Goal: Check status

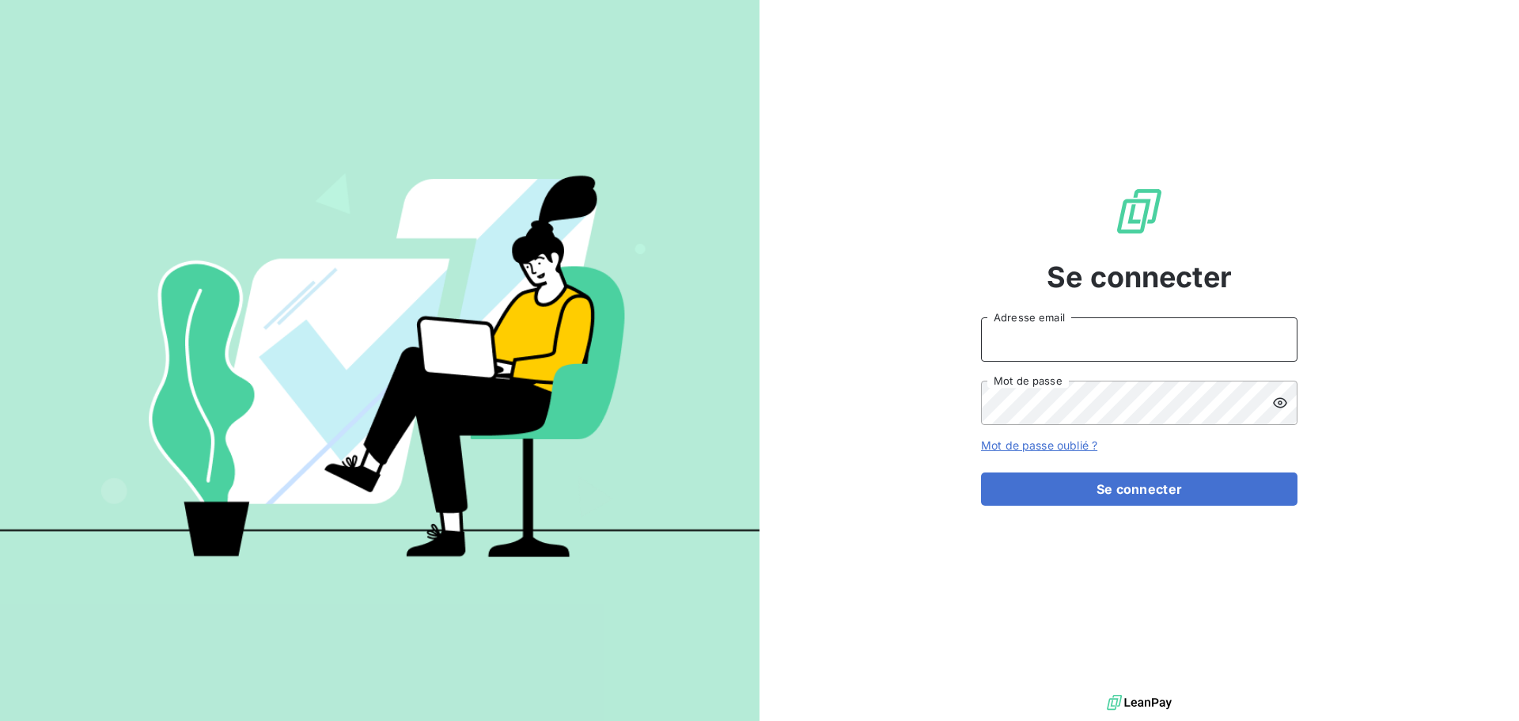
click at [1081, 334] on input "Adresse email" at bounding box center [1139, 339] width 316 height 44
type input "[EMAIL_ADDRESS][DOMAIN_NAME]"
click at [981, 472] on button "Se connecter" at bounding box center [1139, 488] width 316 height 33
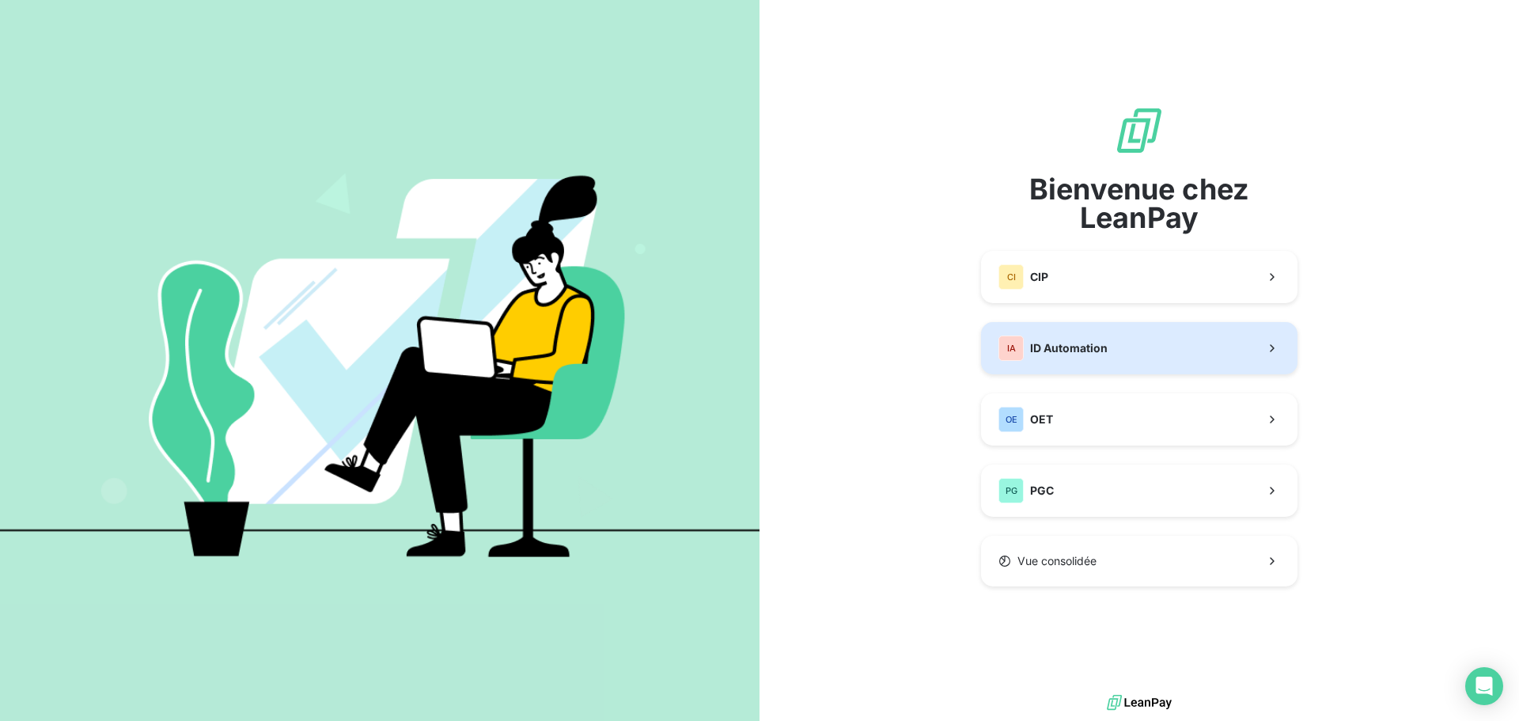
click at [1101, 357] on div "IA ID Automation" at bounding box center [1052, 347] width 109 height 25
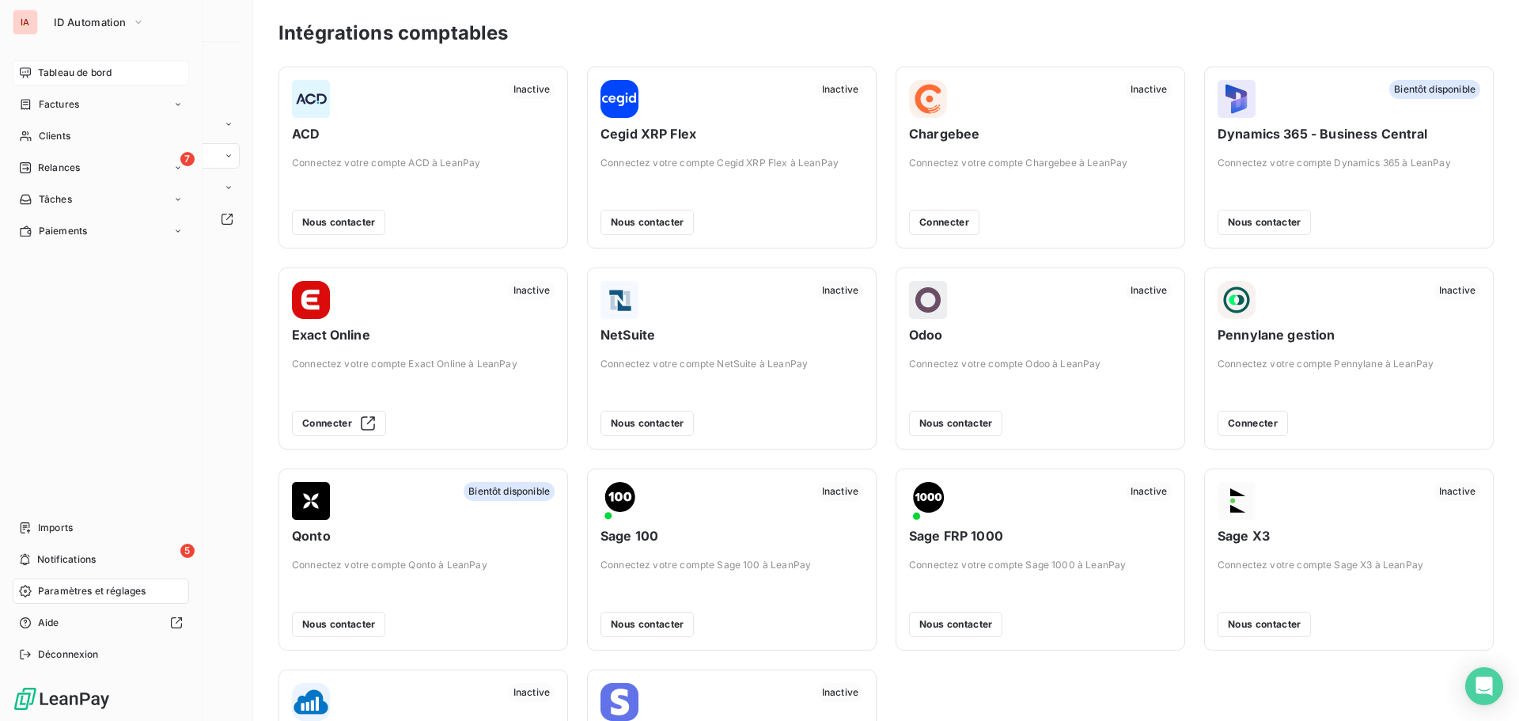
click at [37, 74] on div "Tableau de bord" at bounding box center [101, 72] width 176 height 25
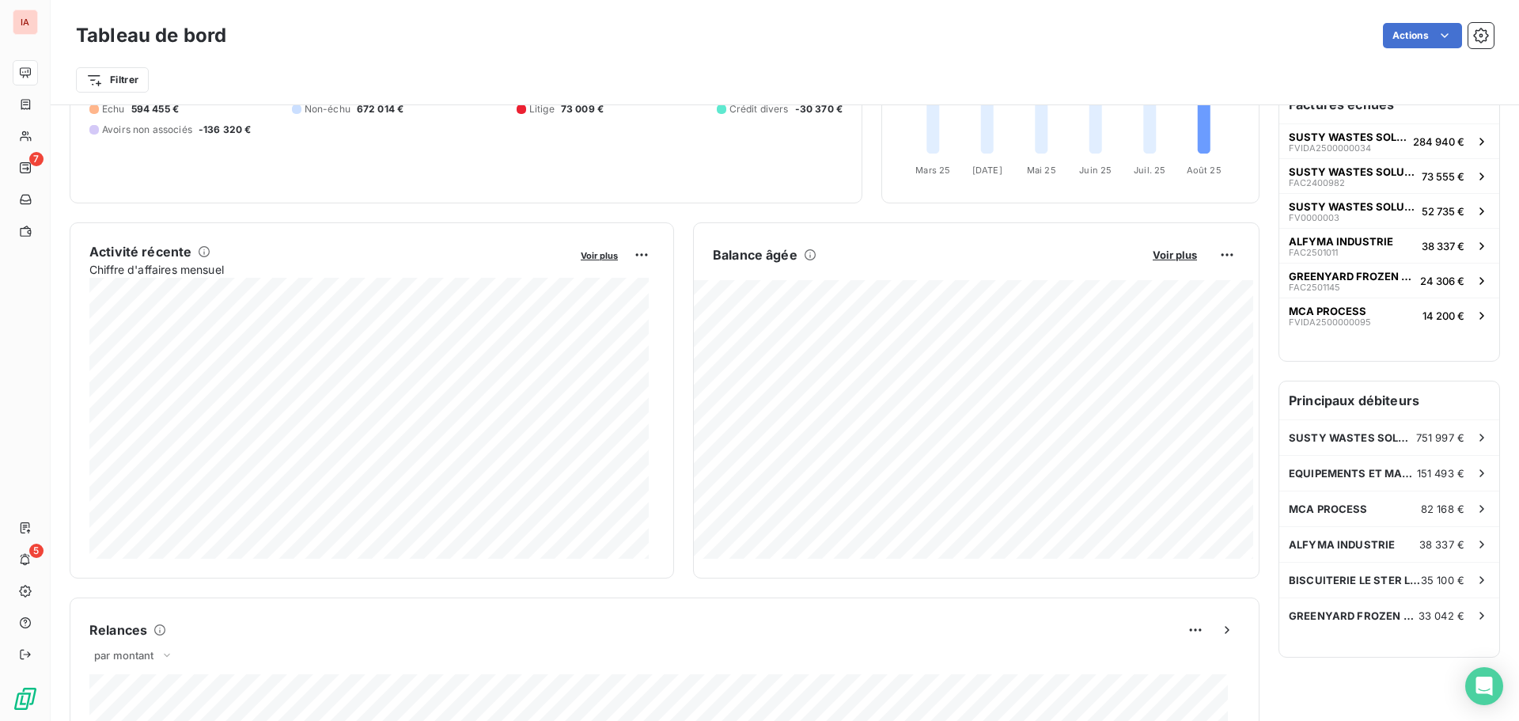
scroll to position [109, 0]
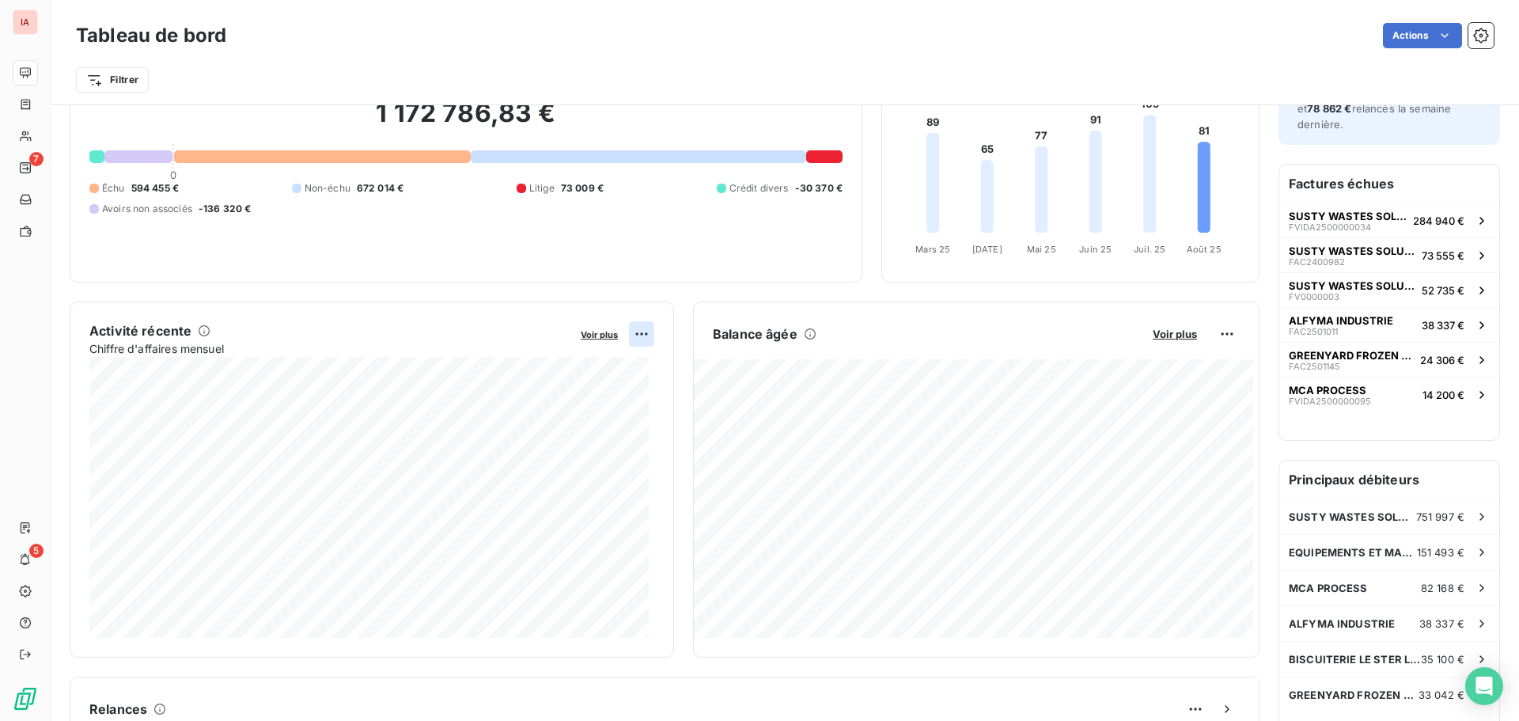
click at [640, 335] on html "IA 7 5 Tableau de bord Actions Filtrer Encours client Voir plus 1 172 786,83 € …" at bounding box center [759, 360] width 1519 height 721
click at [601, 337] on html "IA 7 5 Tableau de bord Actions Filtrer Encours client Voir plus 1 172 786,83 € …" at bounding box center [759, 360] width 1519 height 721
click at [600, 335] on span "Voir plus" at bounding box center [599, 334] width 37 height 11
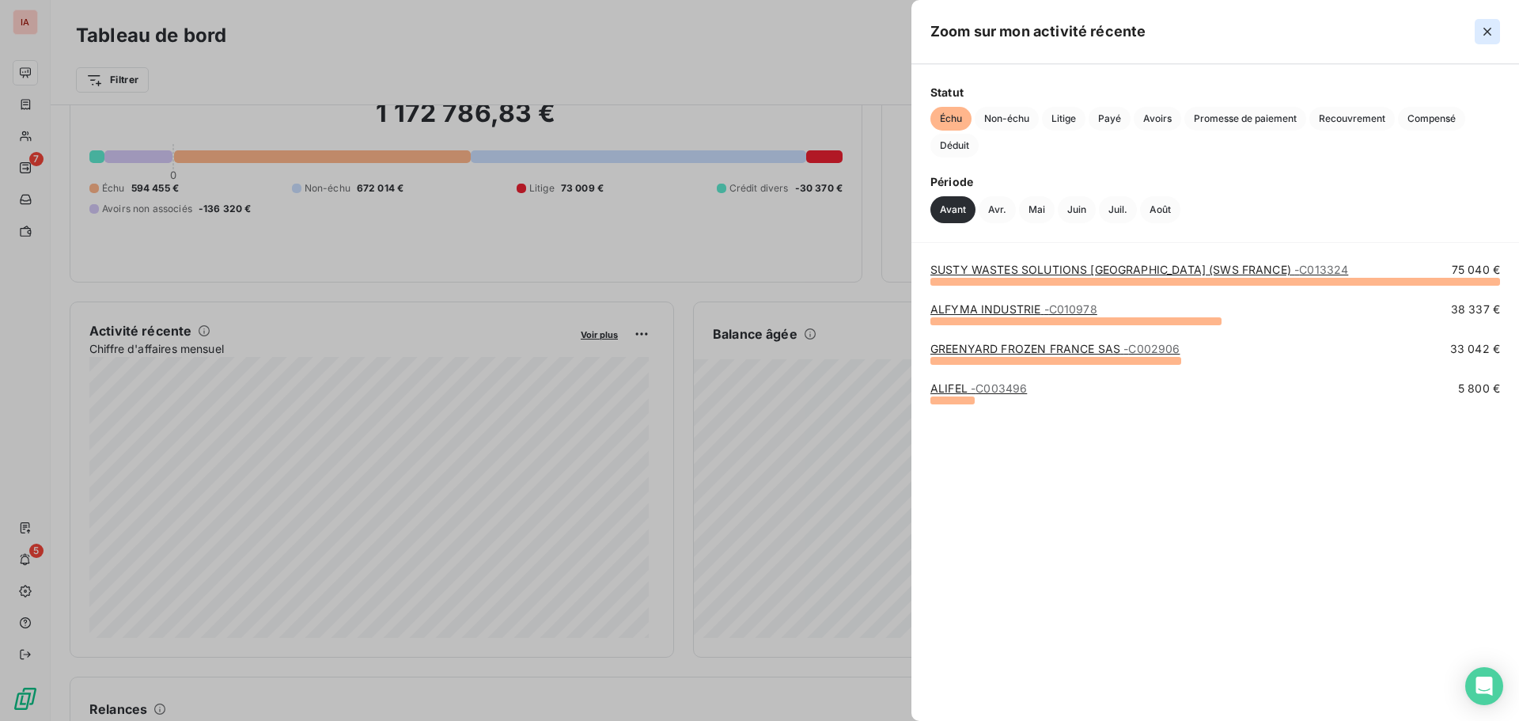
click at [1491, 30] on icon "button" at bounding box center [1487, 32] width 16 height 16
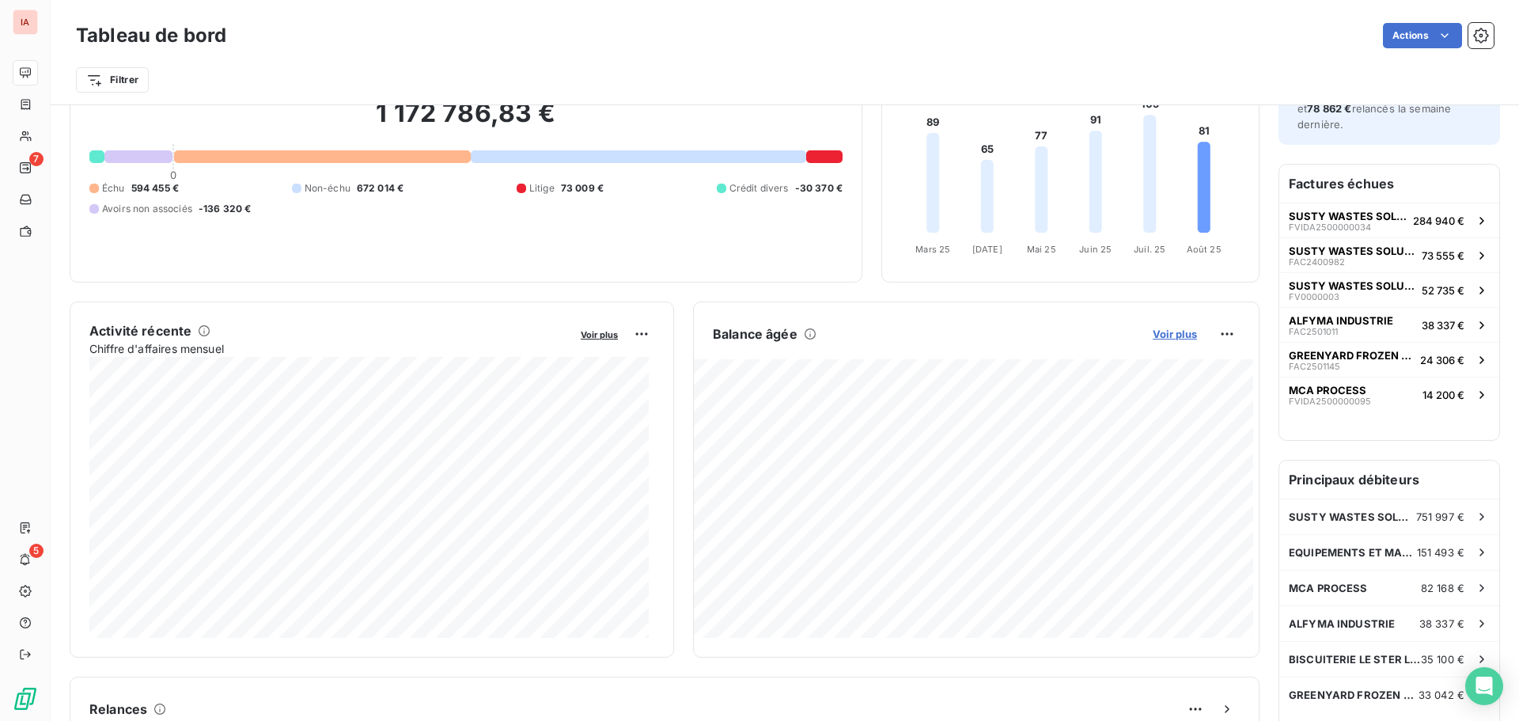
click at [1171, 338] on span "Voir plus" at bounding box center [1175, 333] width 44 height 13
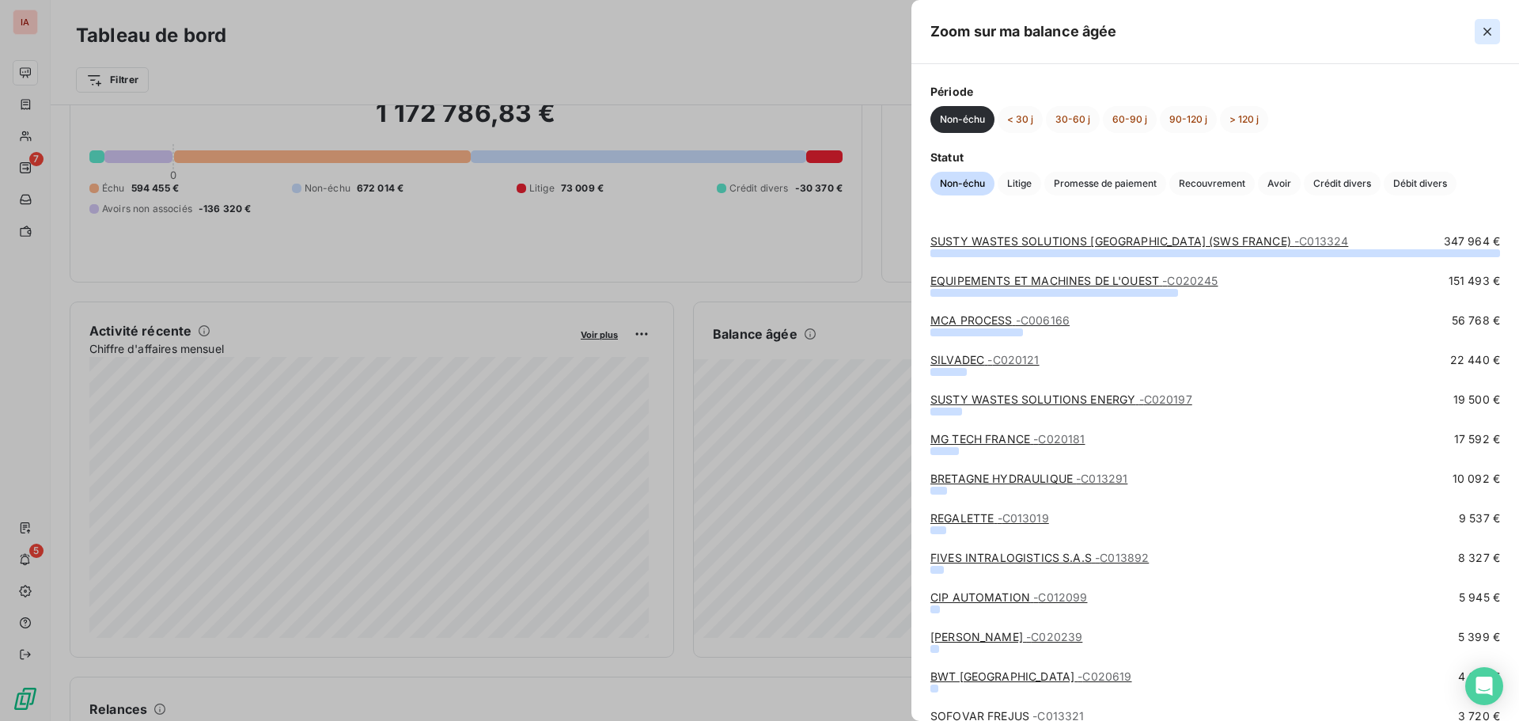
click at [1492, 31] on icon "button" at bounding box center [1487, 32] width 16 height 16
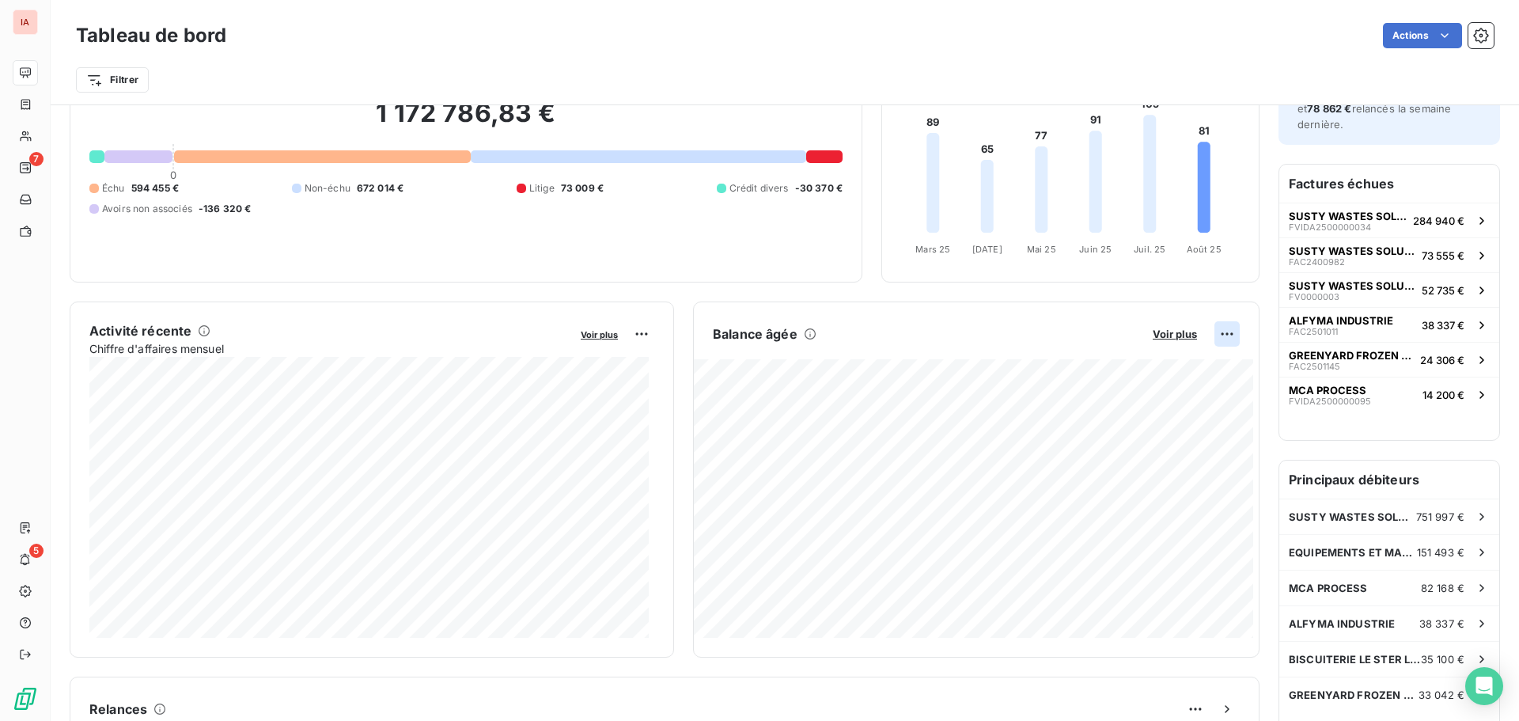
click at [1218, 336] on html "IA 7 5 Tableau de bord Actions Filtrer Encours client Voir plus 1 172 786,83 € …" at bounding box center [759, 360] width 1519 height 721
click at [1295, 40] on html "IA 7 5 Tableau de bord Actions Filtrer Encours client Voir plus 1 172 786,83 € …" at bounding box center [759, 360] width 1519 height 721
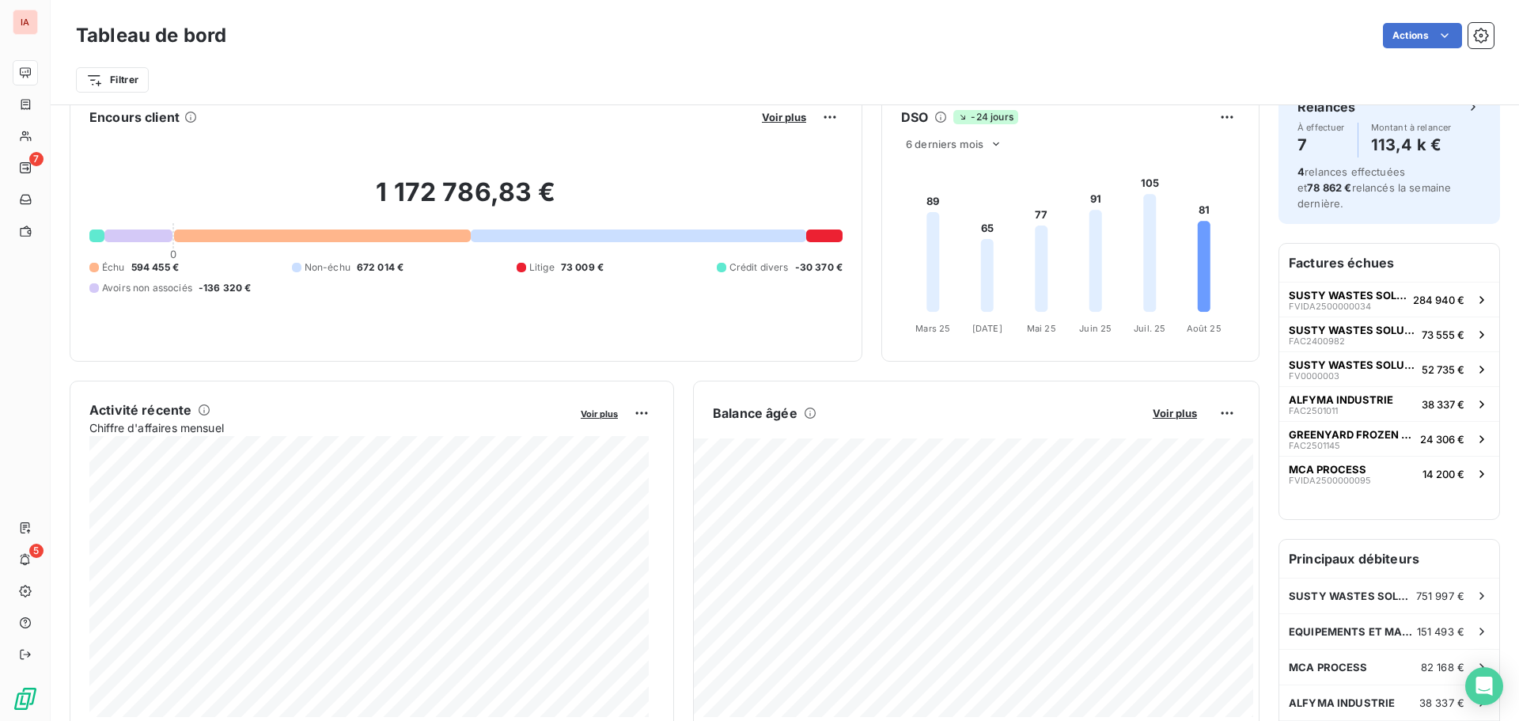
scroll to position [0, 0]
